Goal: Transaction & Acquisition: Download file/media

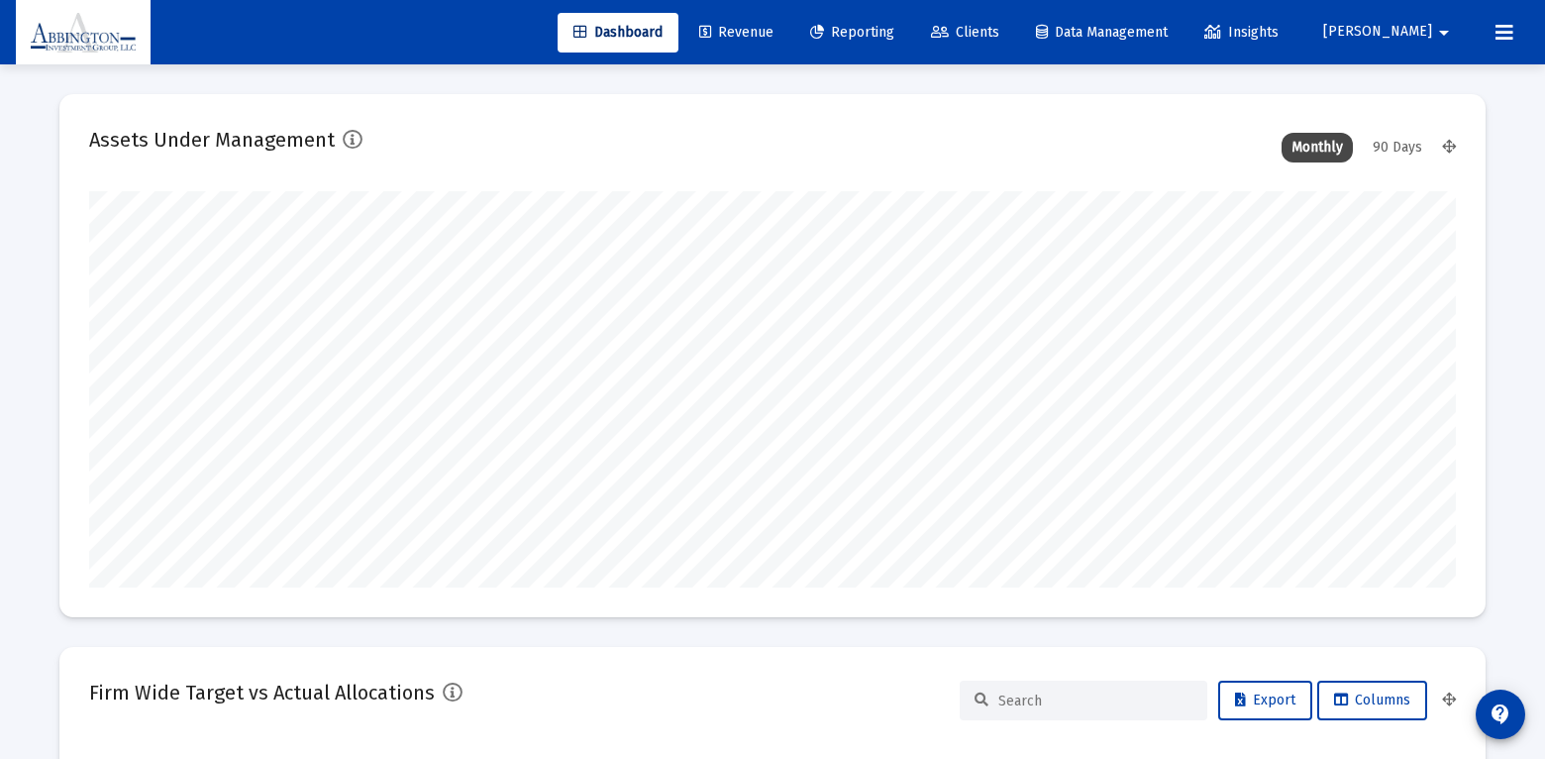
type input "[DATE]"
type input "2025-08-29"
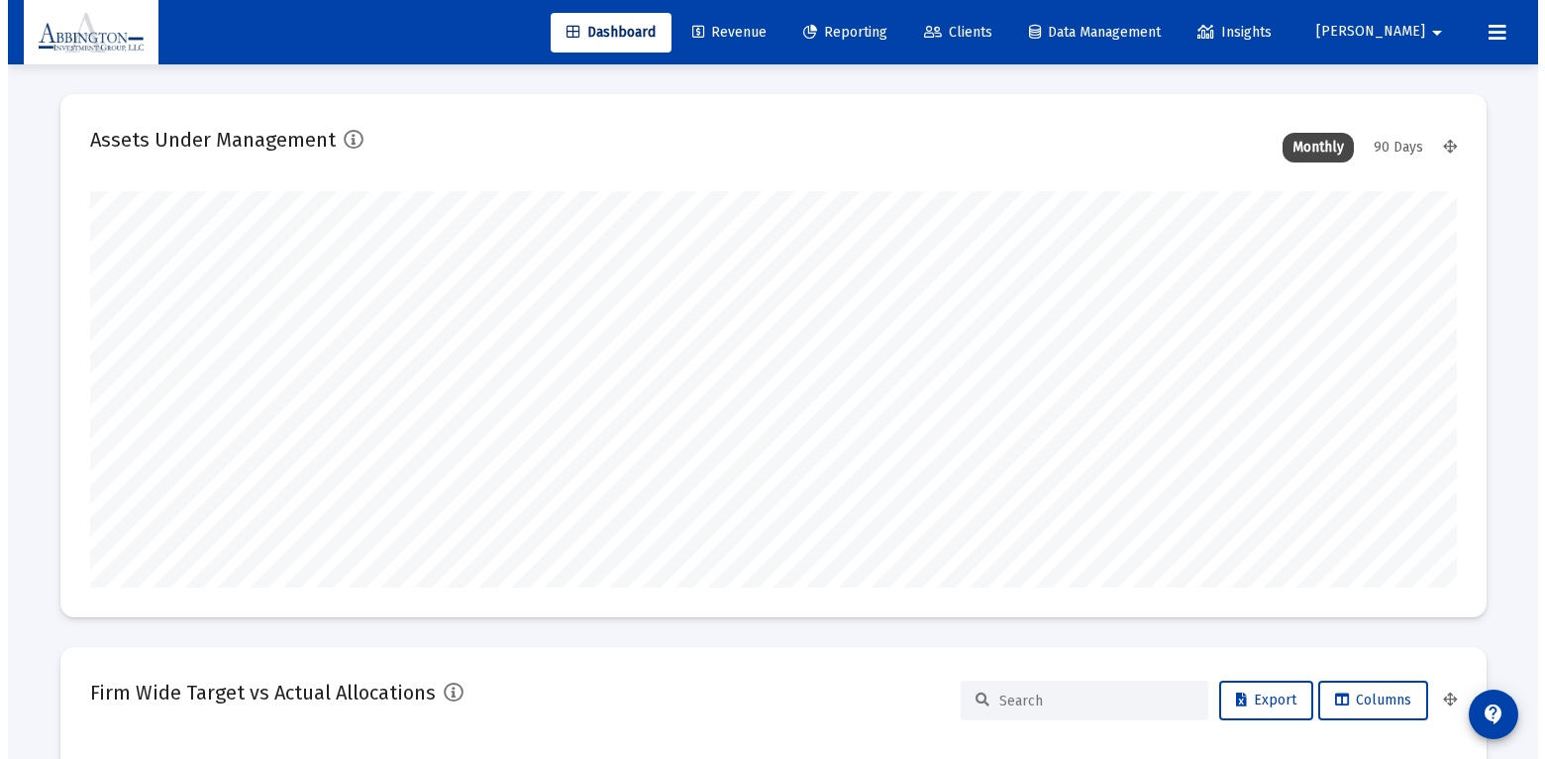
scroll to position [396, 639]
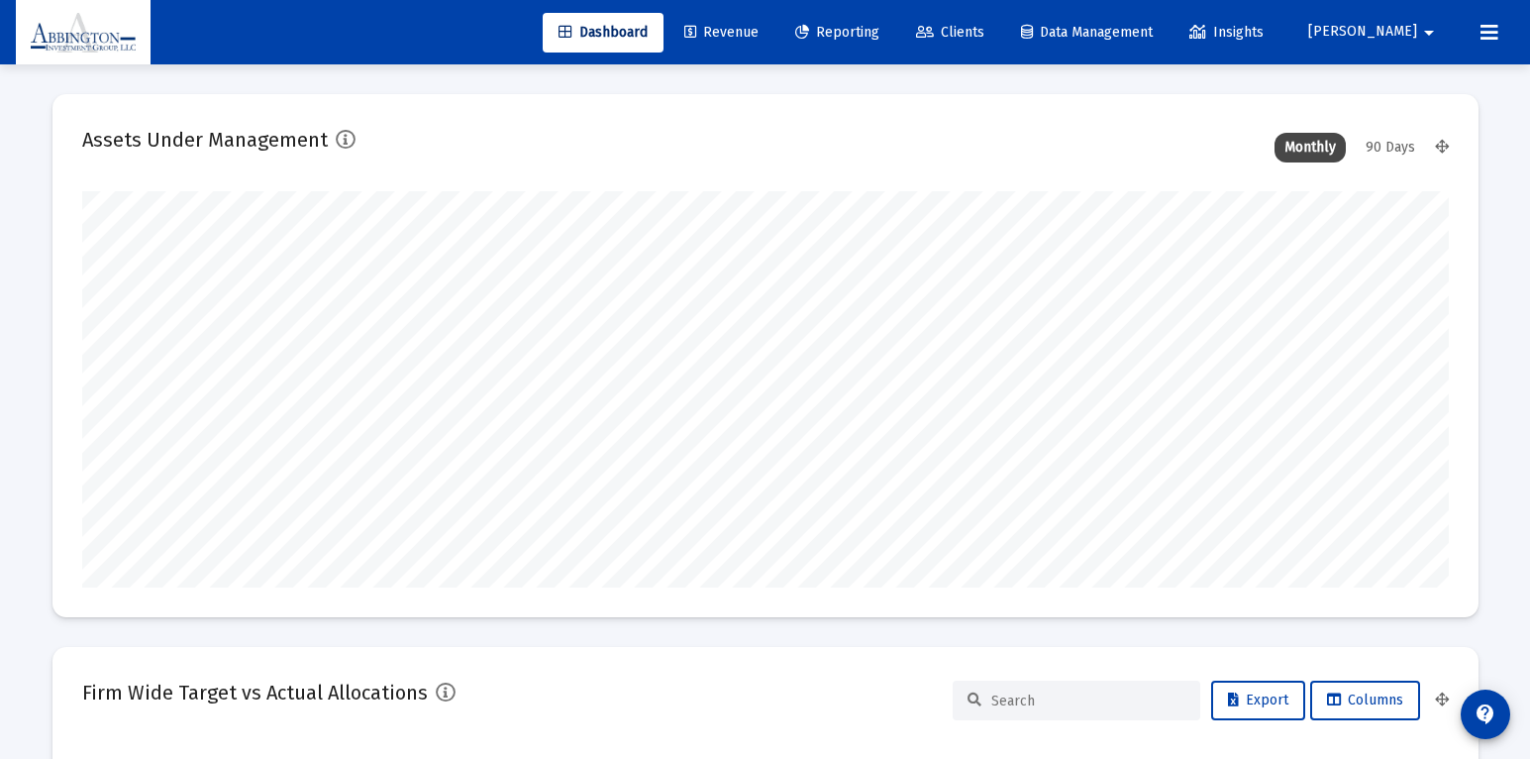
click at [880, 37] on span "Reporting" at bounding box center [837, 32] width 84 height 17
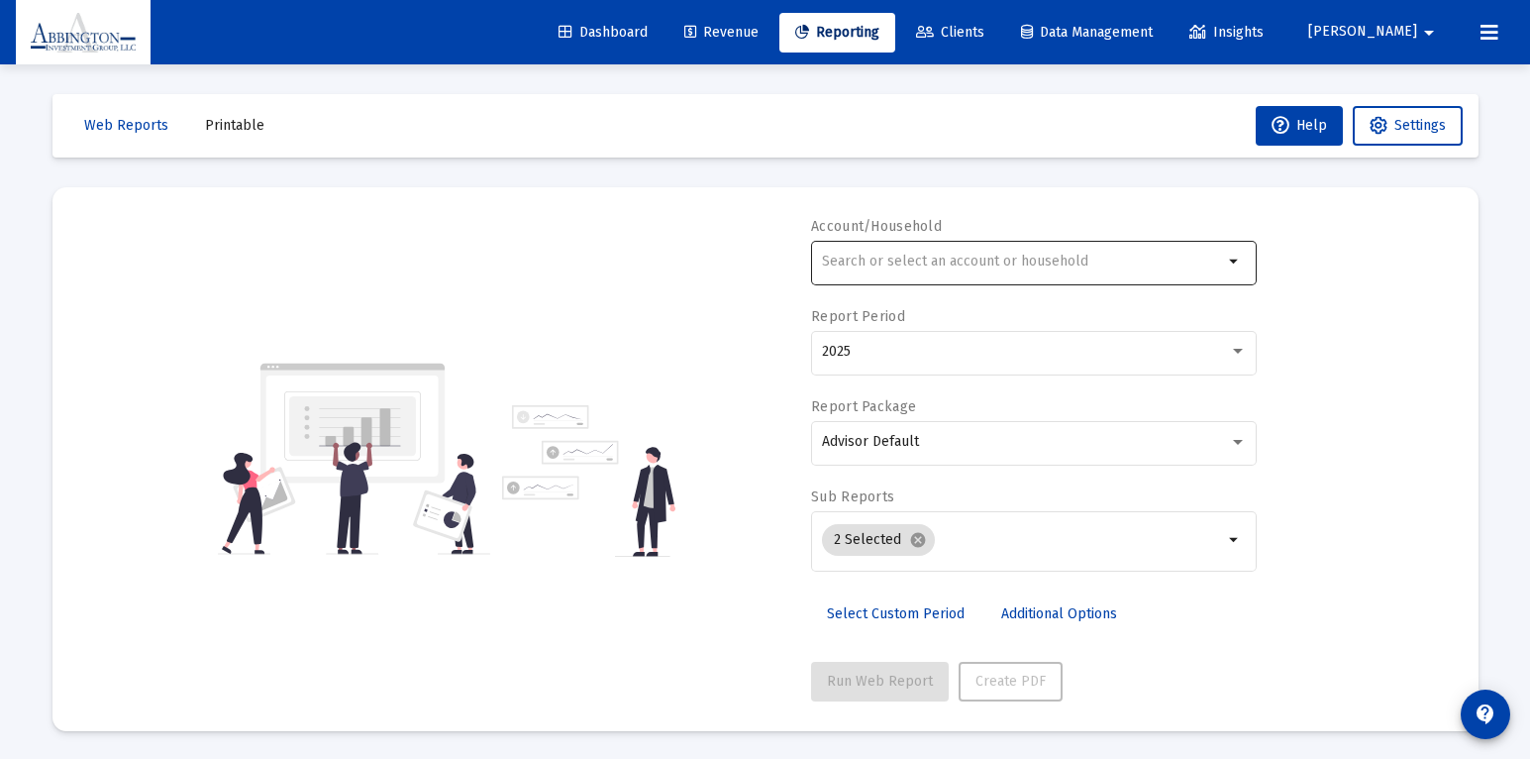
click at [900, 266] on input "text" at bounding box center [1022, 262] width 401 height 16
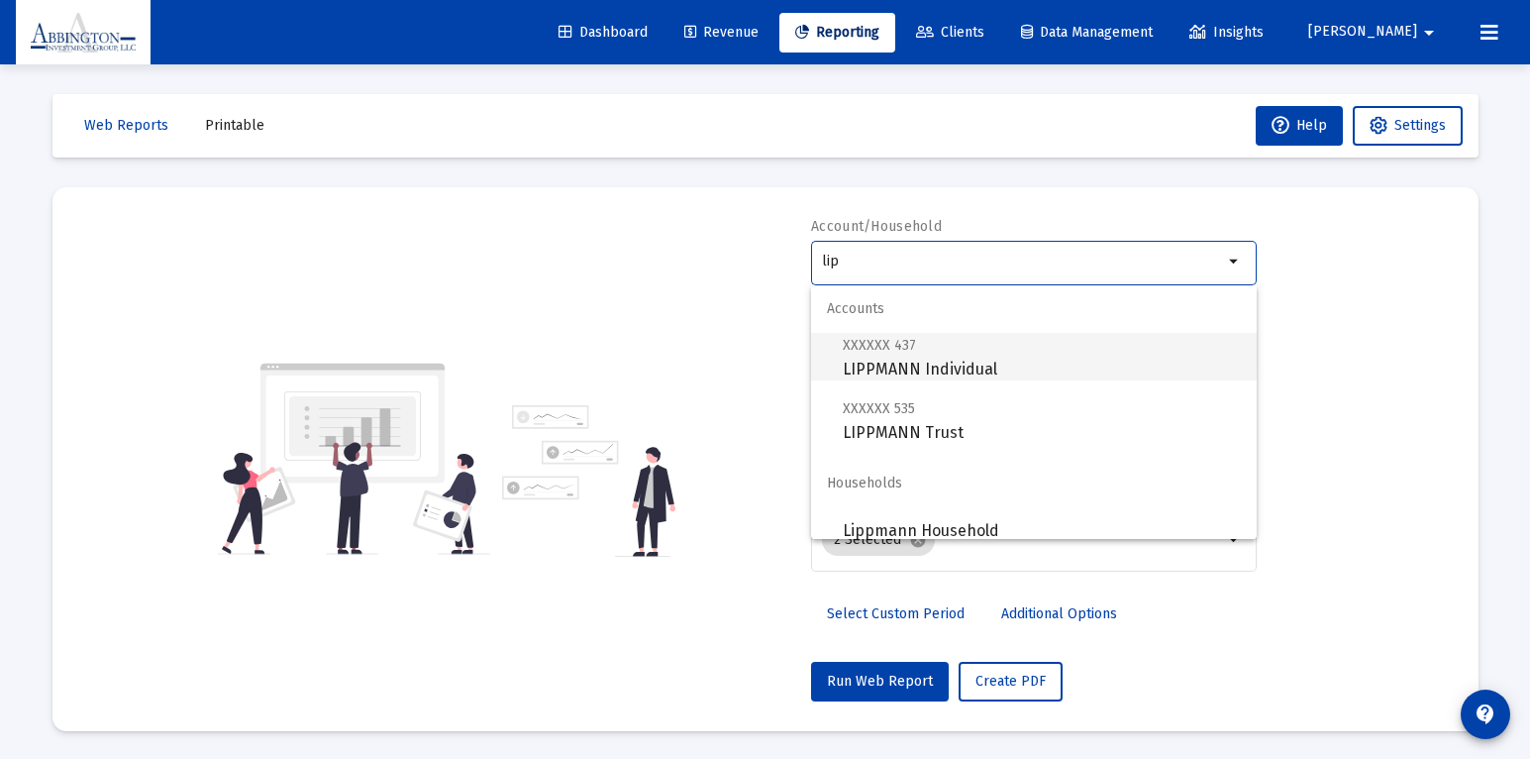
click at [919, 376] on span "XXXXXX 437 LIPPMANN Individual" at bounding box center [1042, 357] width 398 height 49
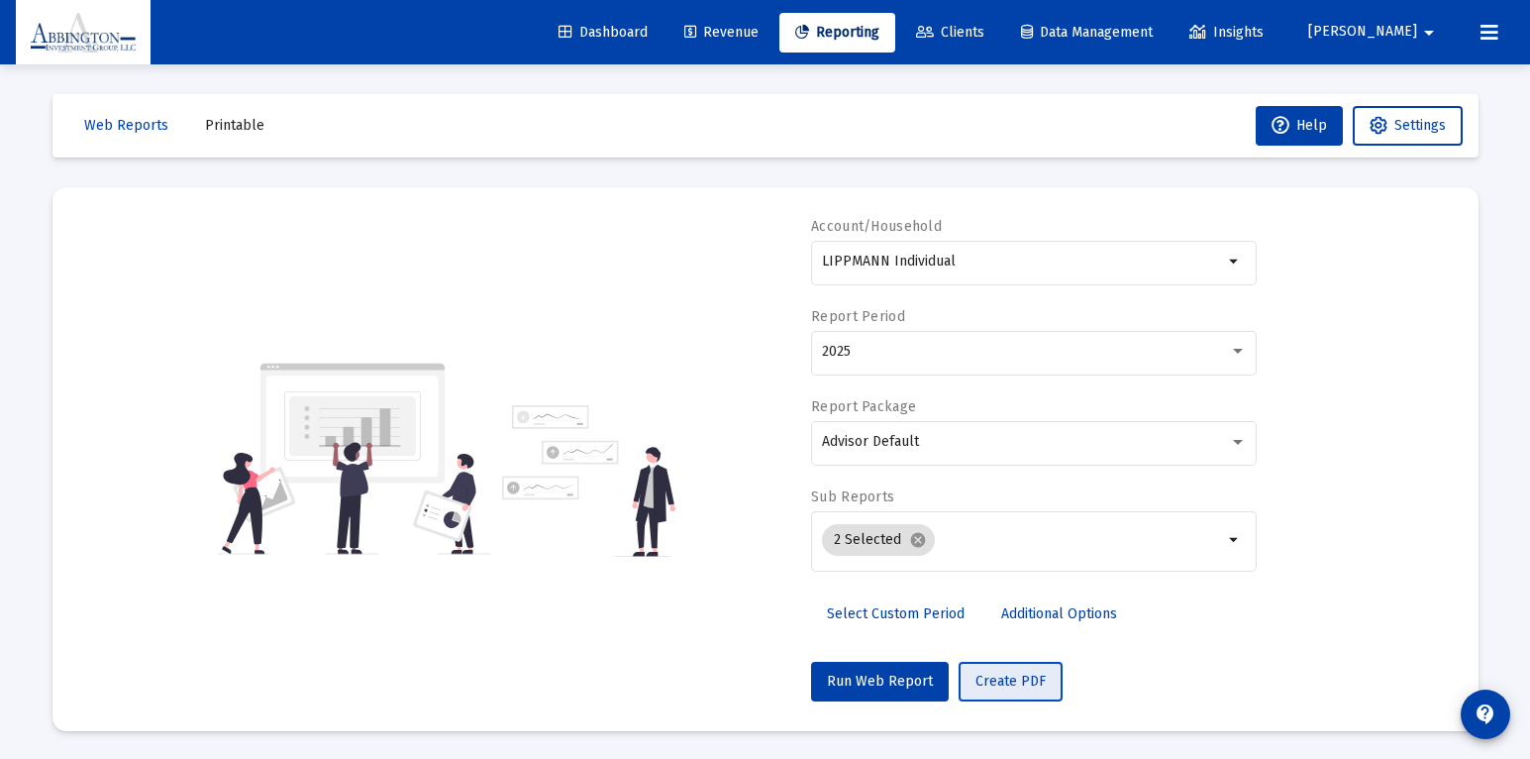
click at [1003, 682] on span "Create PDF" at bounding box center [1011, 681] width 70 height 17
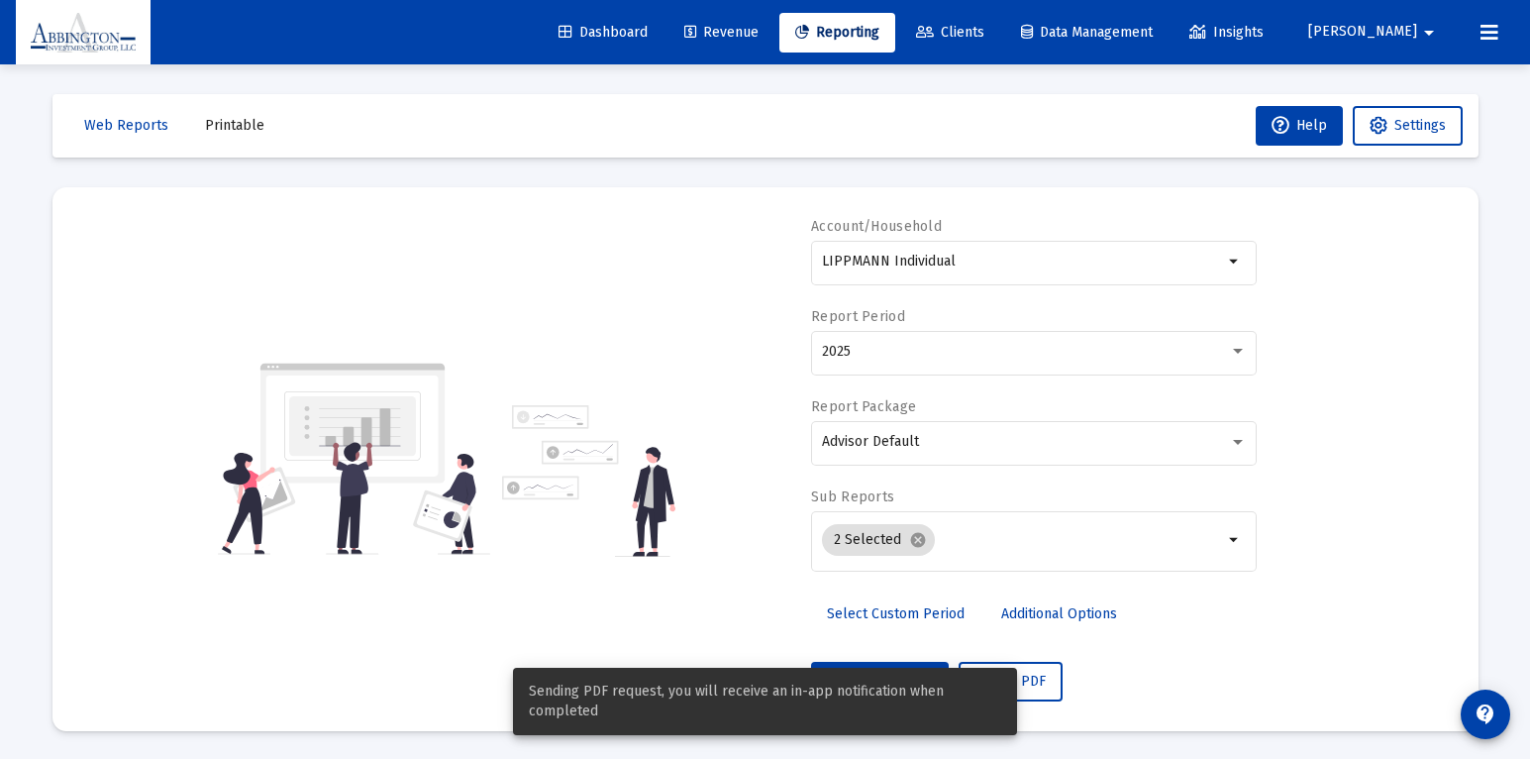
click at [1083, 669] on div "Run Web Report Create PDF" at bounding box center [1034, 682] width 446 height 40
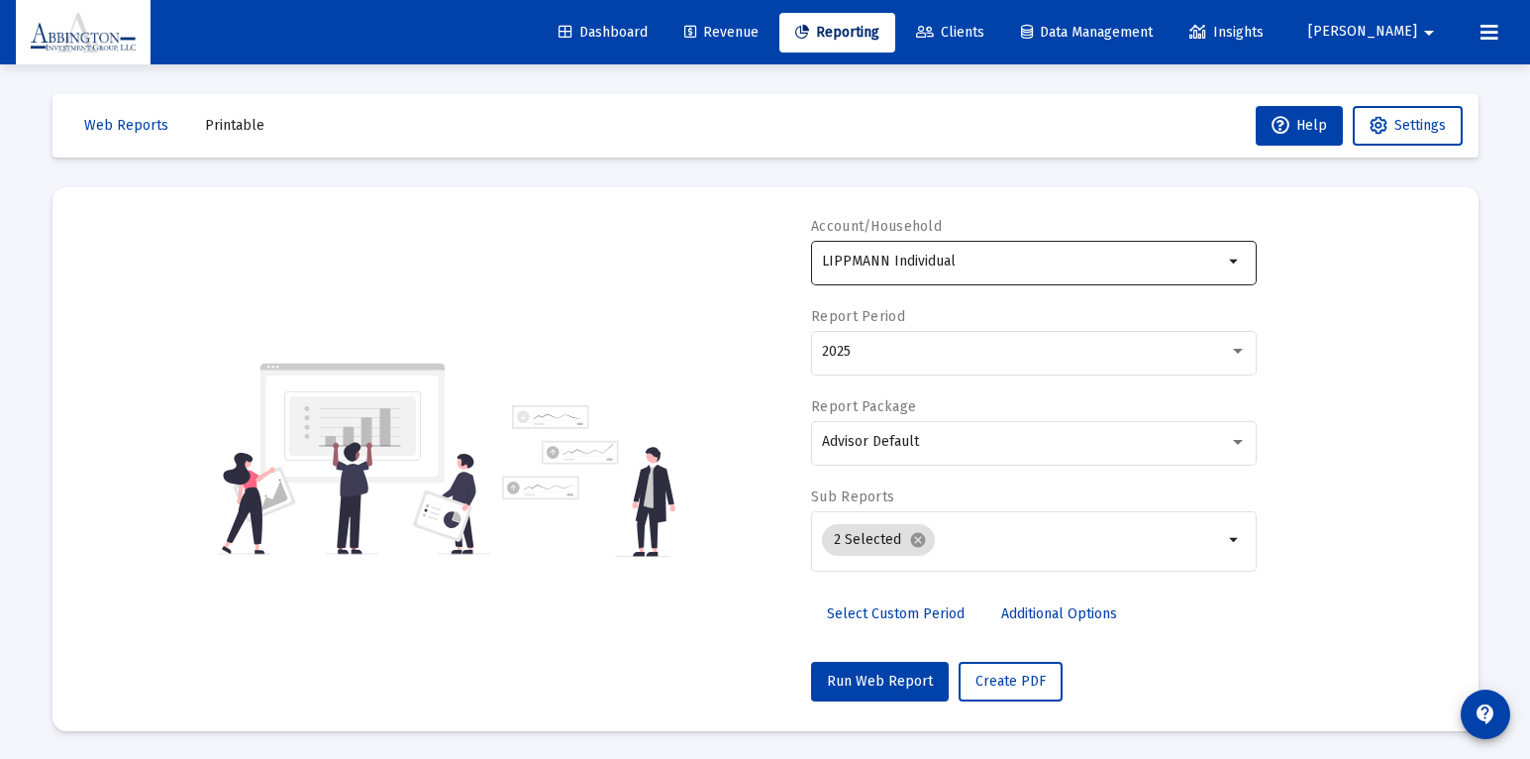
click at [1236, 261] on mat-icon "arrow_drop_down" at bounding box center [1235, 262] width 24 height 24
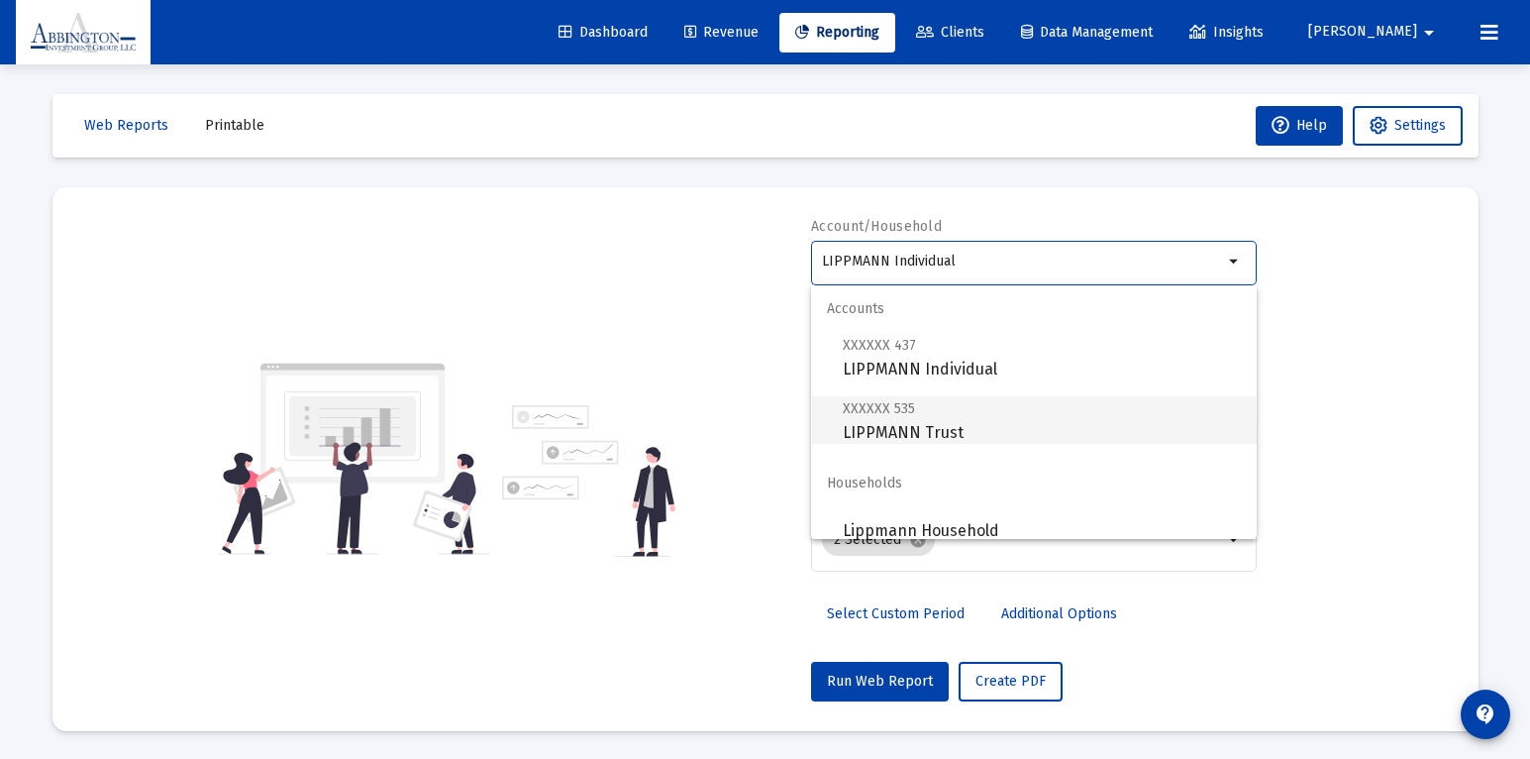
click at [970, 437] on span "XXXXXX 535 LIPPMANN Trust" at bounding box center [1042, 420] width 398 height 49
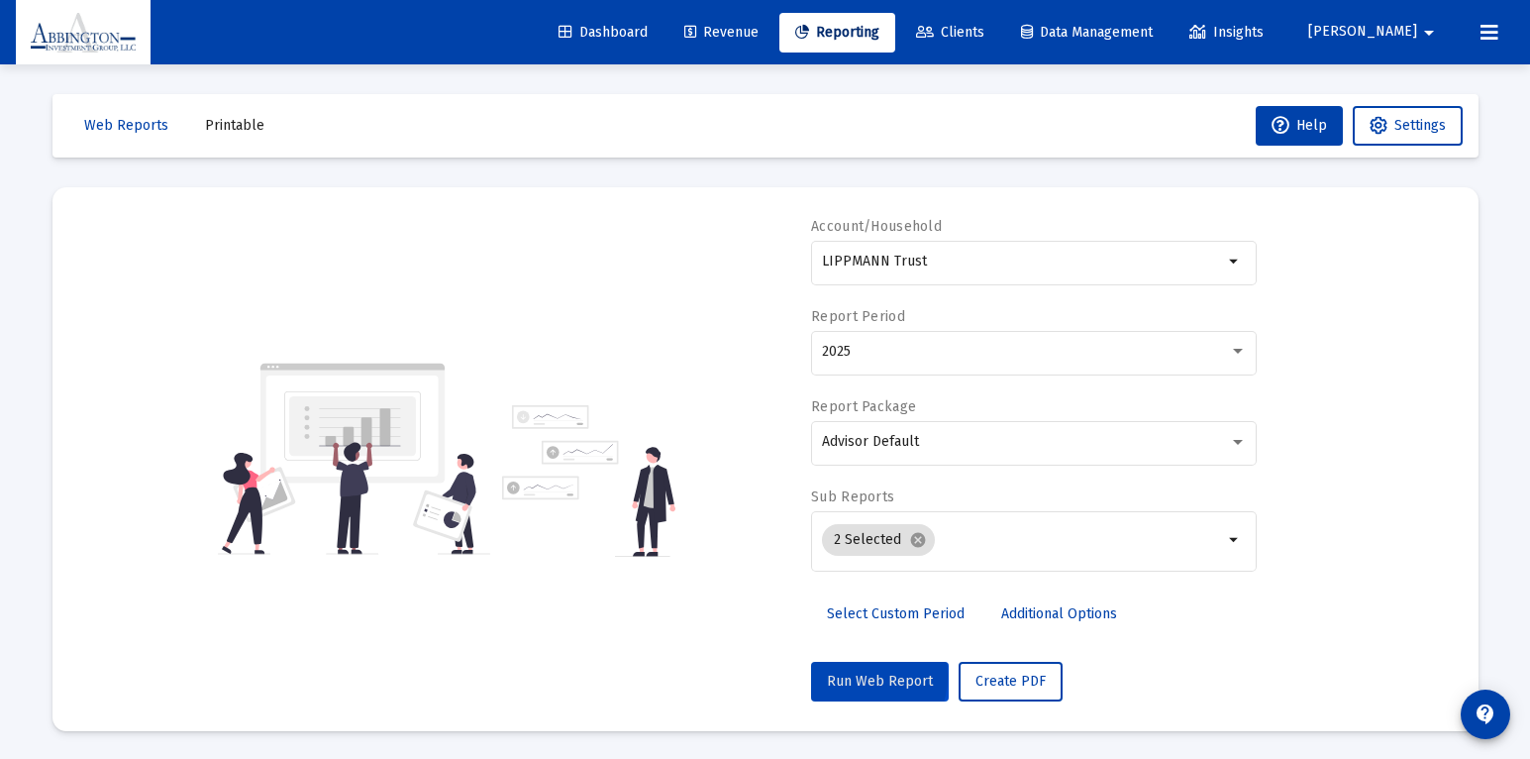
click at [849, 679] on span "Run Web Report" at bounding box center [880, 681] width 106 height 17
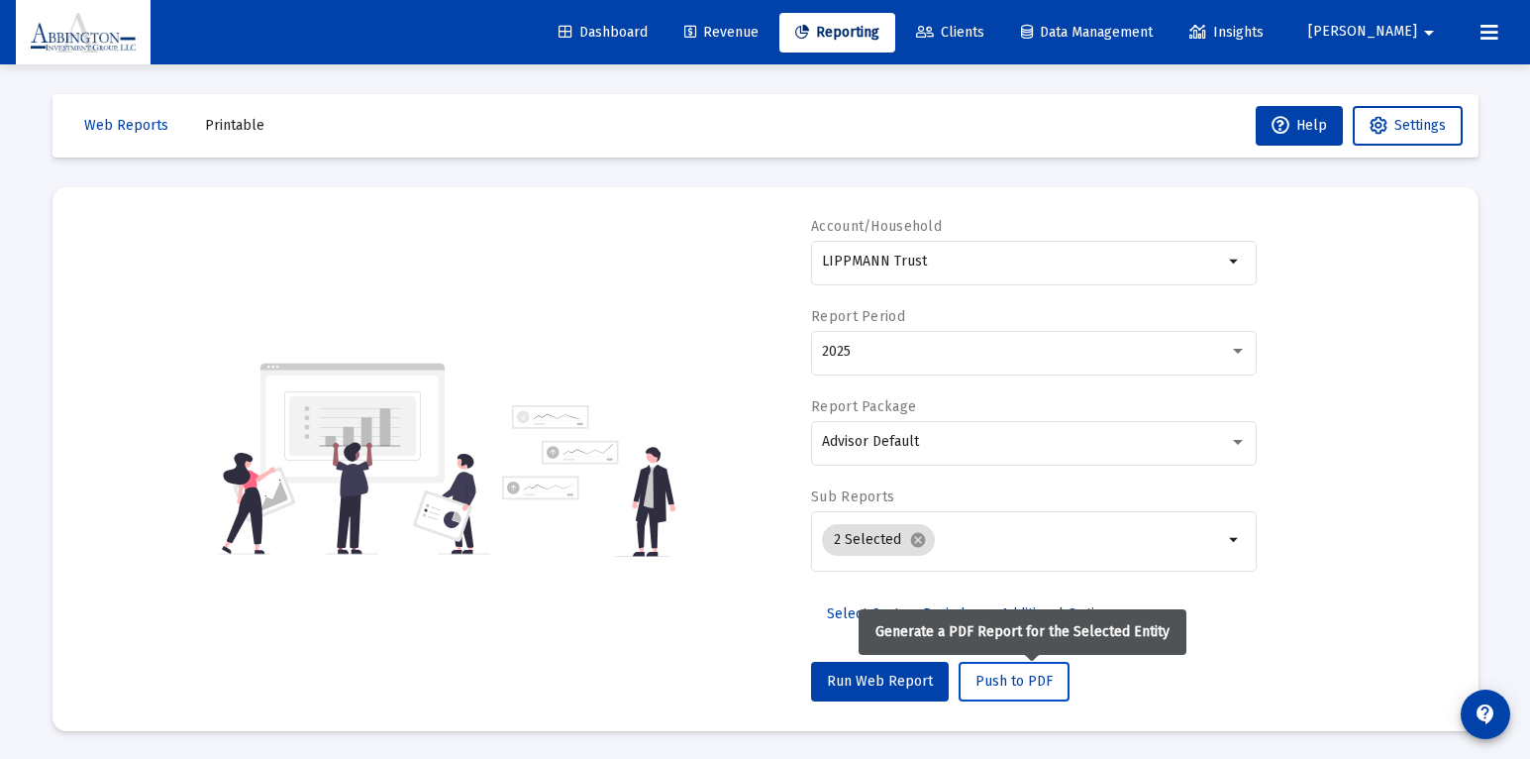
click at [1004, 689] on span "Push to PDF" at bounding box center [1014, 681] width 77 height 17
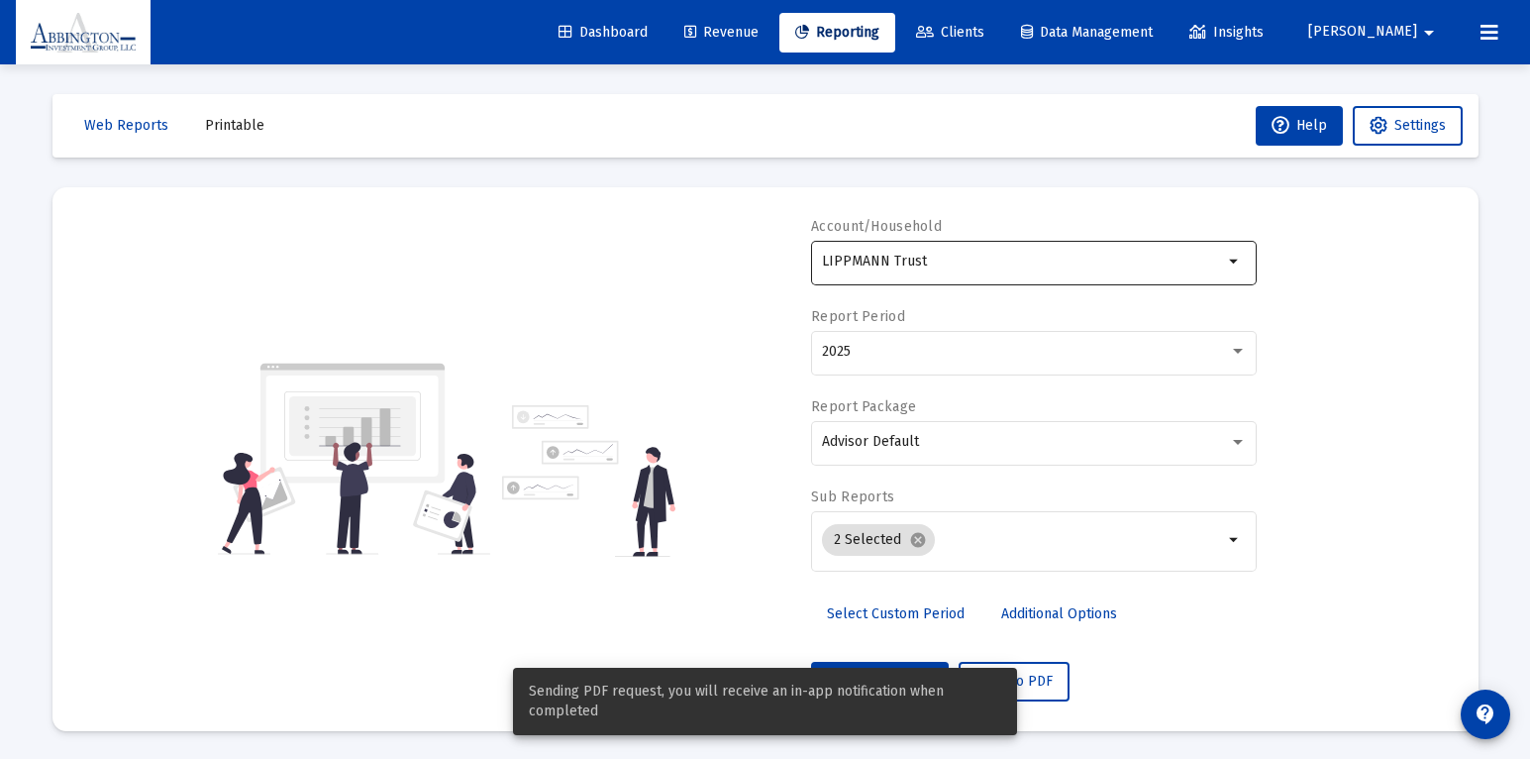
click at [1233, 259] on mat-icon "arrow_drop_down" at bounding box center [1235, 262] width 24 height 24
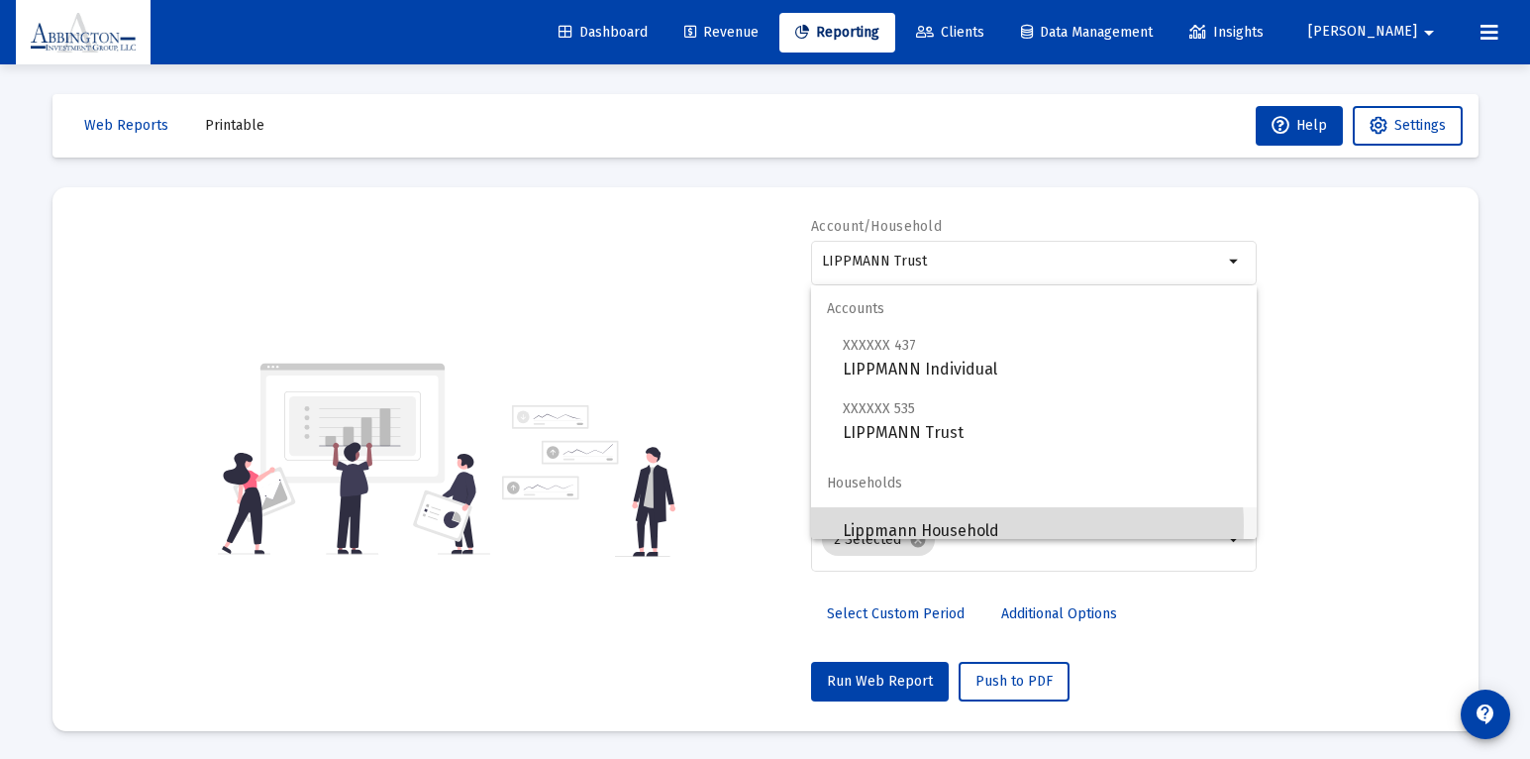
click at [998, 526] on span "Lippmann Household" at bounding box center [1042, 531] width 398 height 48
type input "Lippmann Household"
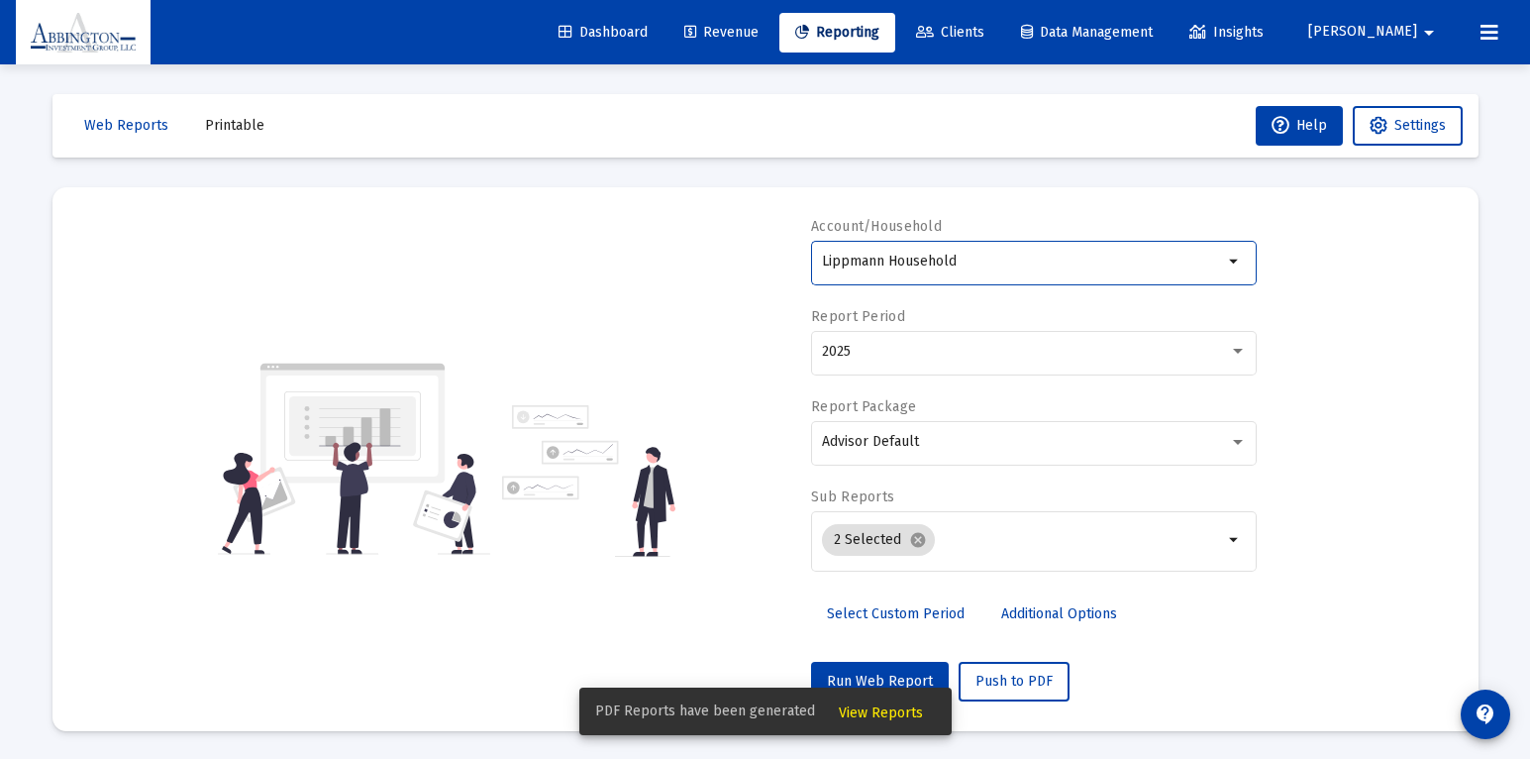
click at [900, 684] on div "PDF Reports have been generated View Reports" at bounding box center [766, 711] width 420 height 95
click at [902, 679] on div "PDF Reports have been generated View Reports" at bounding box center [766, 711] width 420 height 95
click at [986, 683] on span "Push to PDF" at bounding box center [1014, 681] width 77 height 17
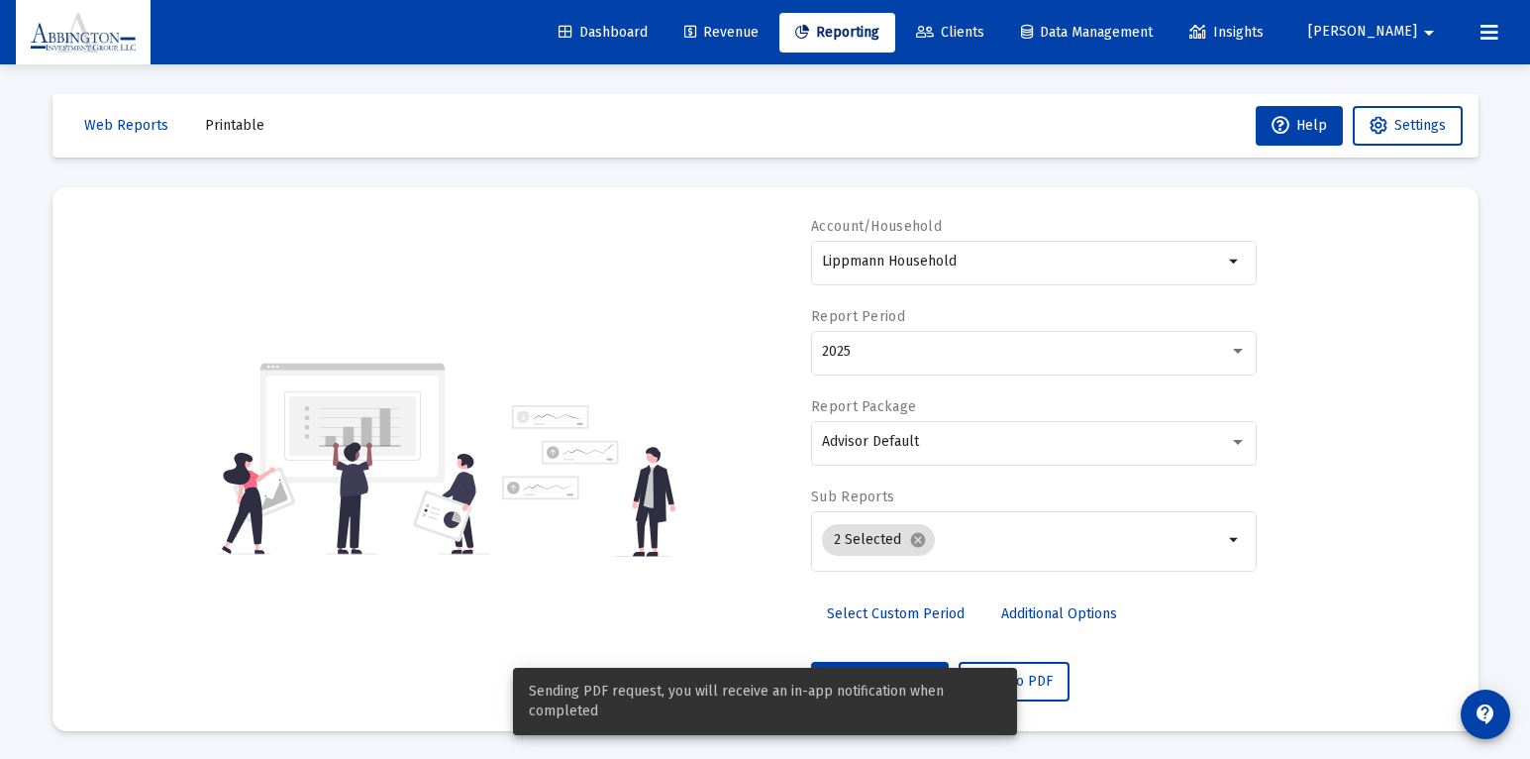
click at [1152, 663] on div "Account/Household Lippmann Household arrow_drop_down Report Period 2025 Report …" at bounding box center [1034, 459] width 446 height 484
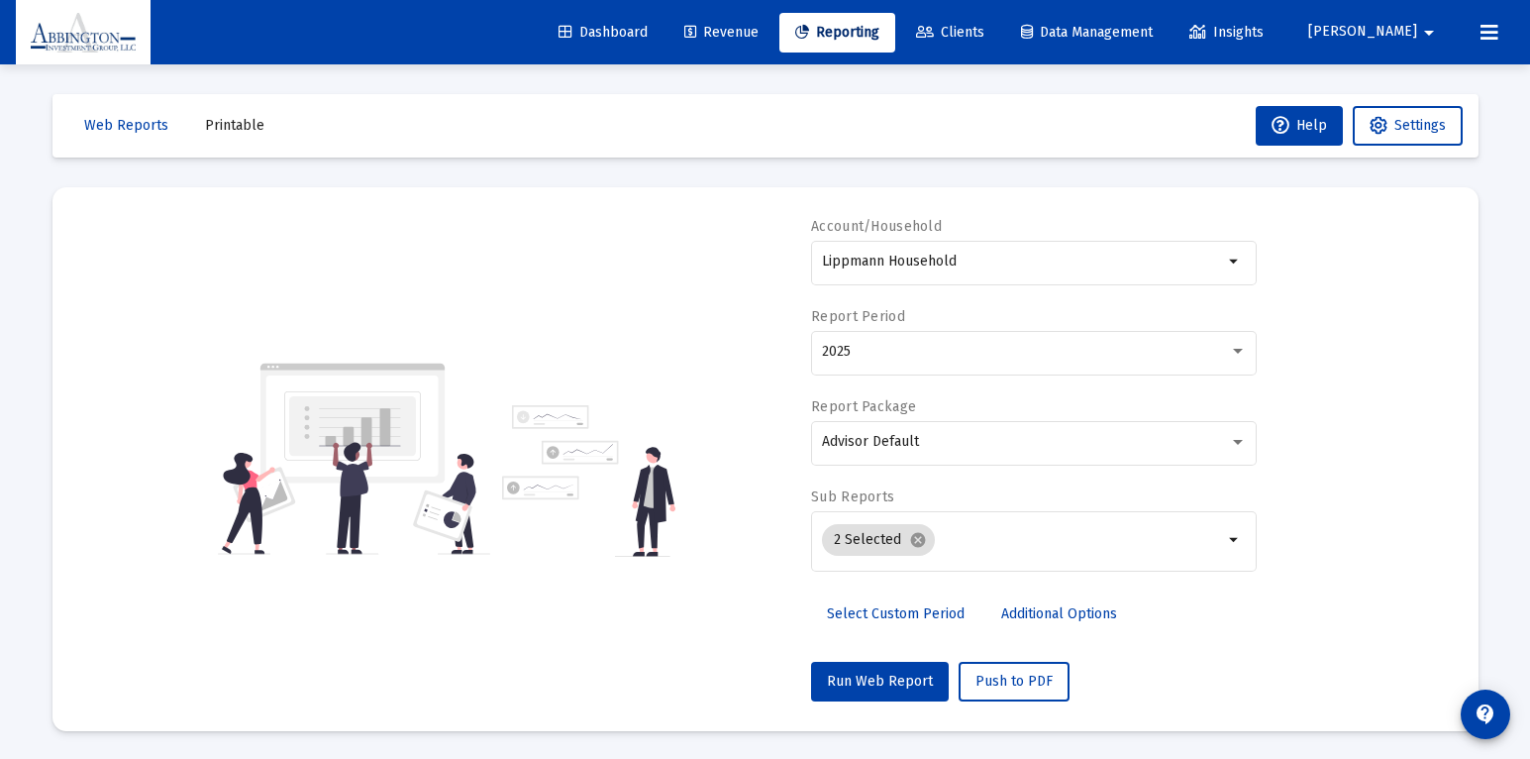
click at [250, 125] on span "Printable" at bounding box center [234, 125] width 59 height 17
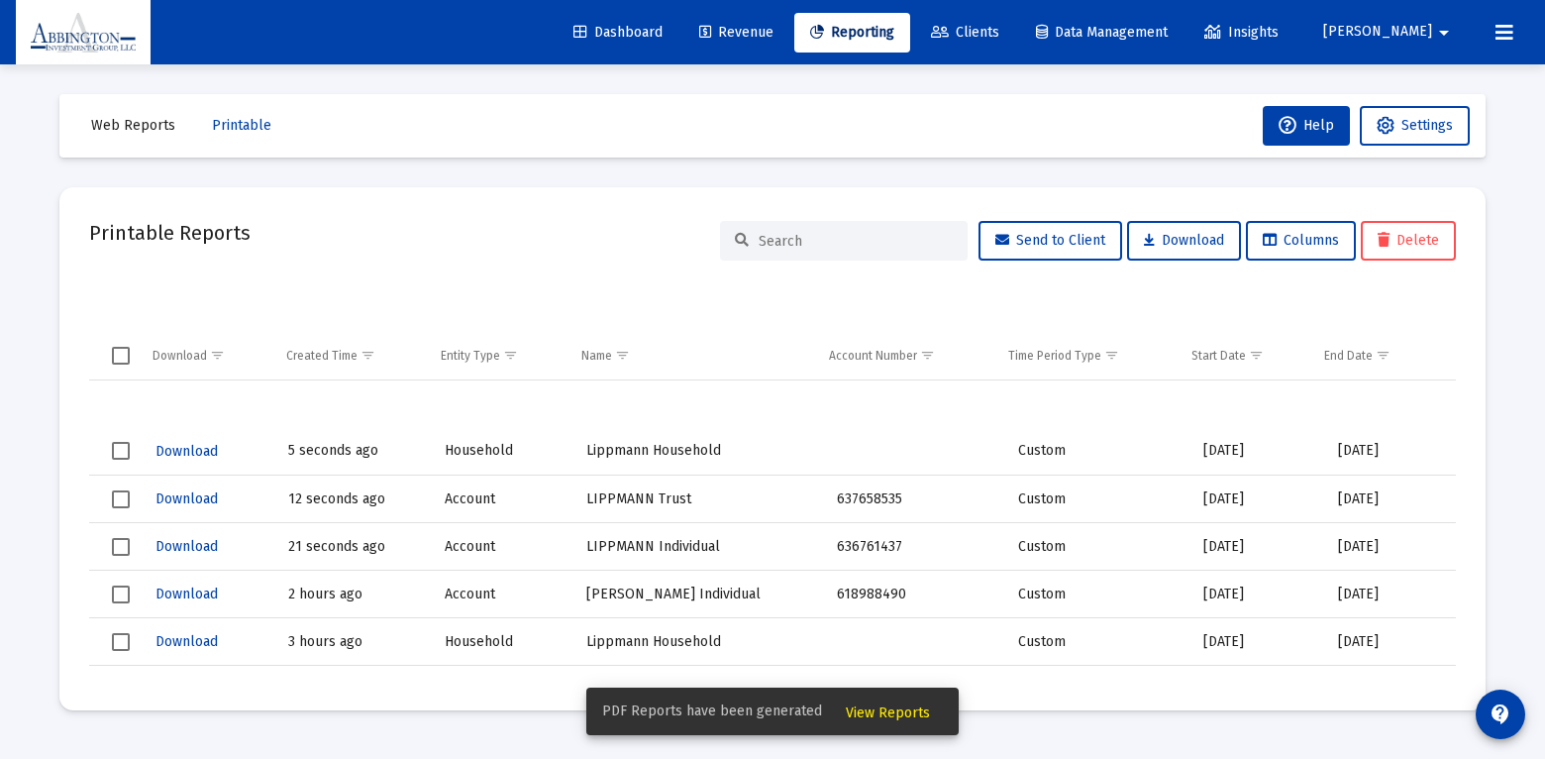
click at [198, 552] on span "Download" at bounding box center [187, 546] width 62 height 17
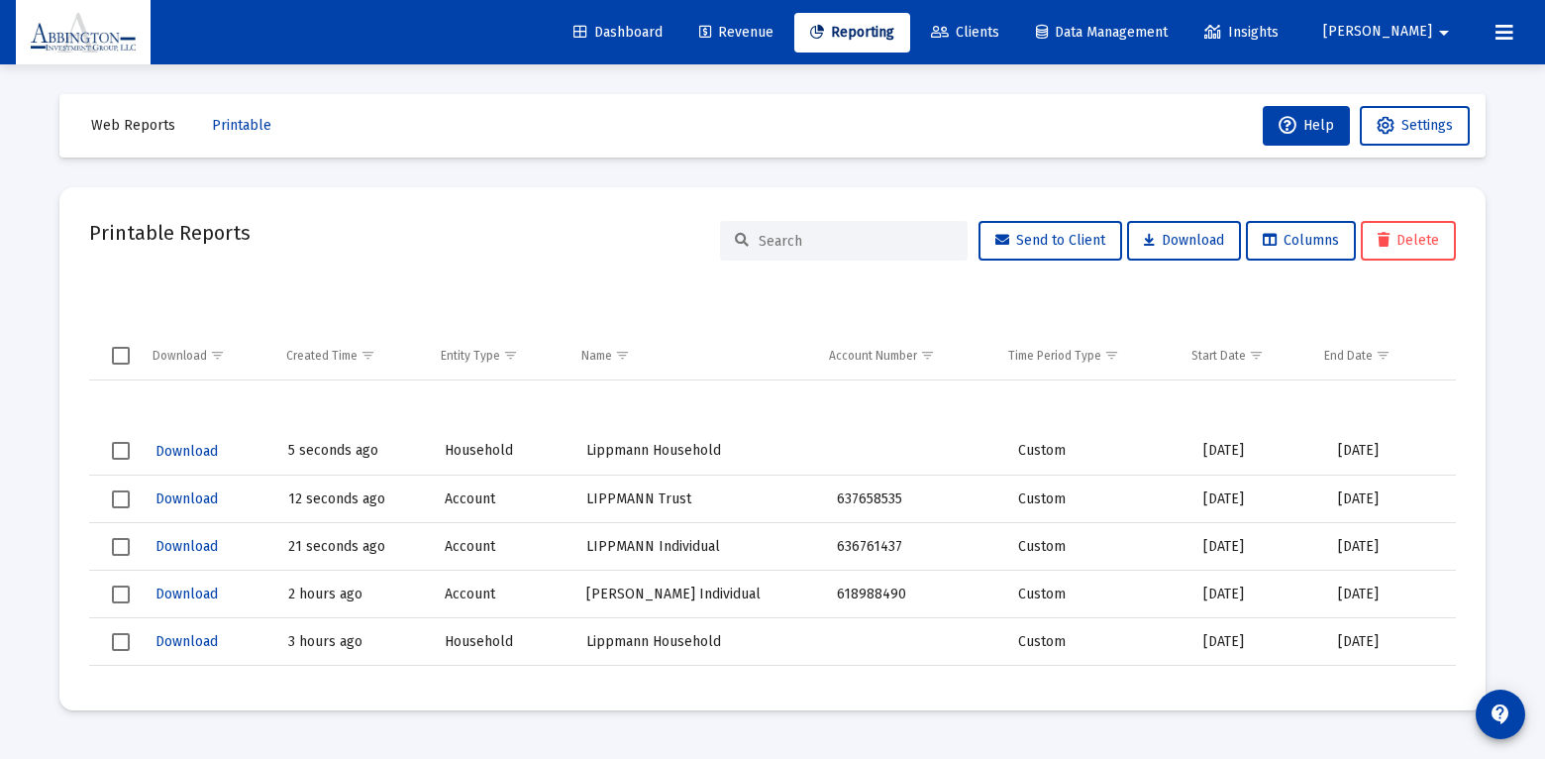
click at [190, 505] on span "Download" at bounding box center [187, 498] width 62 height 17
click at [189, 505] on span "Download" at bounding box center [187, 498] width 62 height 17
click at [177, 455] on span "Download" at bounding box center [187, 451] width 62 height 17
click at [177, 454] on span "Download" at bounding box center [187, 451] width 62 height 17
